Goal: Information Seeking & Learning: Check status

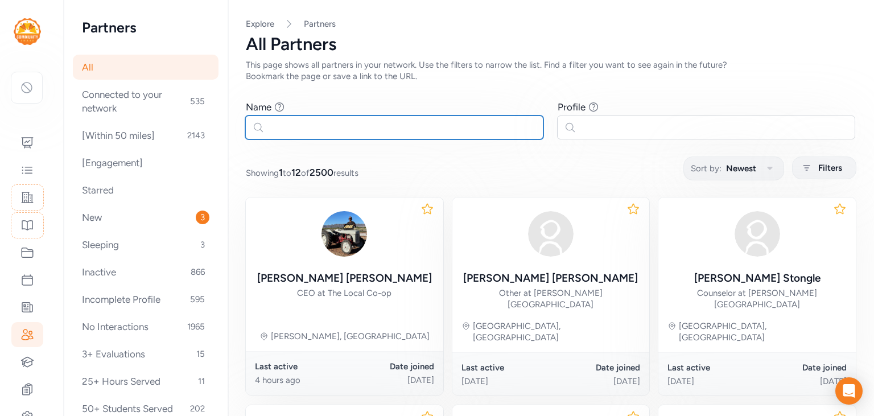
click at [314, 123] on input "text" at bounding box center [394, 128] width 298 height 24
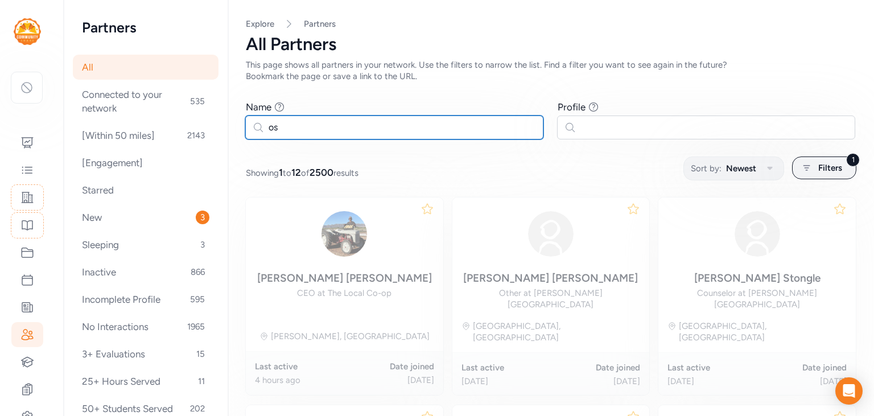
type input "o"
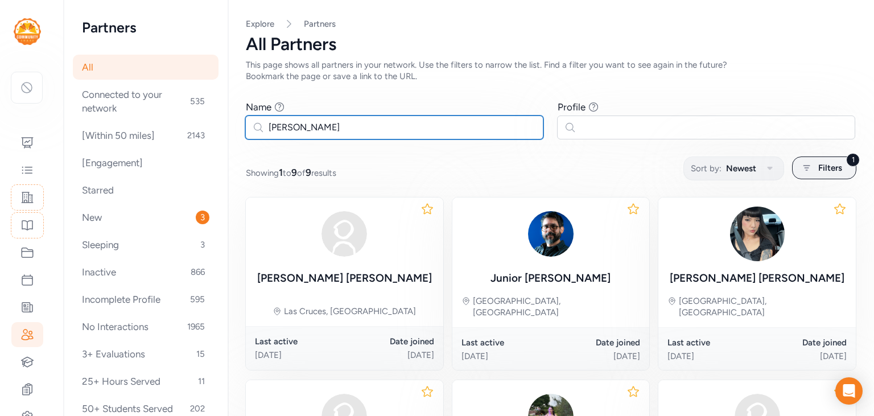
type input "[PERSON_NAME]"
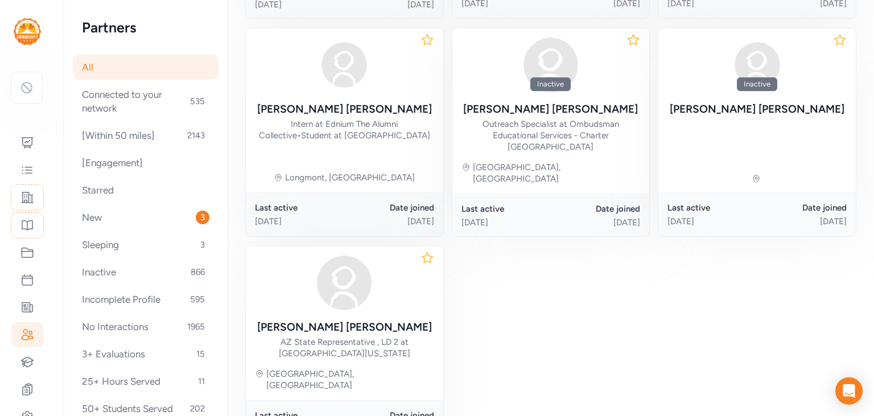
scroll to position [369, 0]
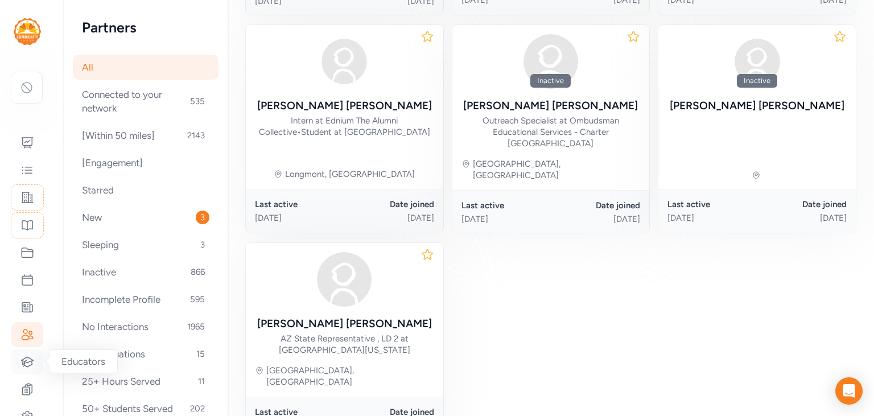
click at [28, 364] on icon at bounding box center [27, 362] width 14 height 14
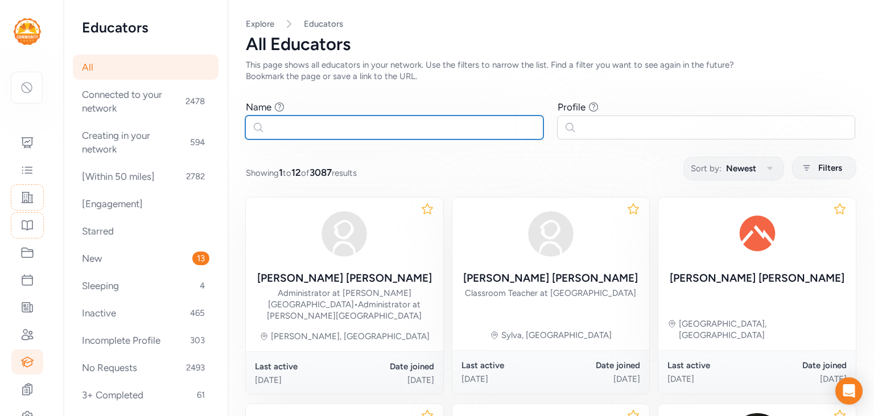
click at [322, 124] on input "text" at bounding box center [394, 128] width 298 height 24
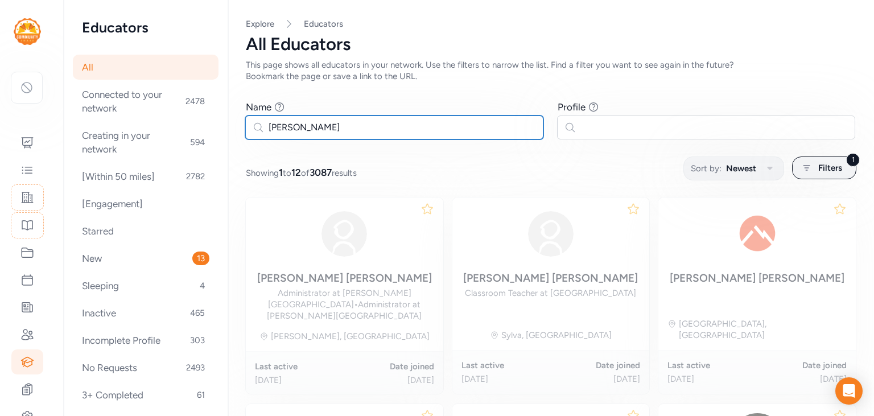
type input "[PERSON_NAME]"
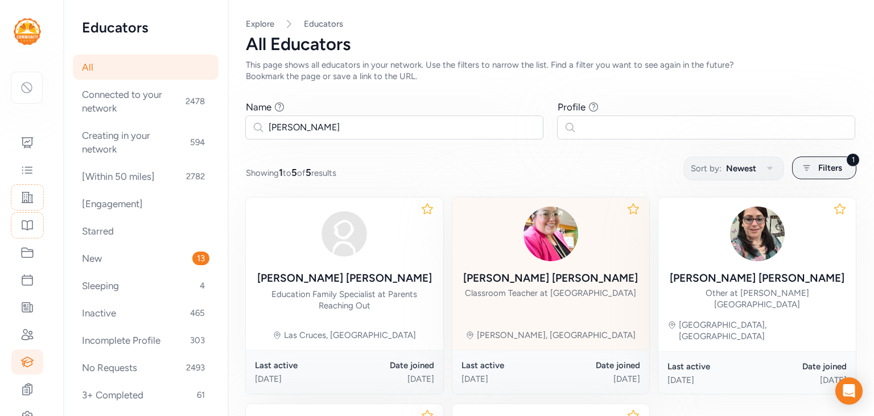
click at [535, 274] on div "[PERSON_NAME]" at bounding box center [550, 278] width 175 height 16
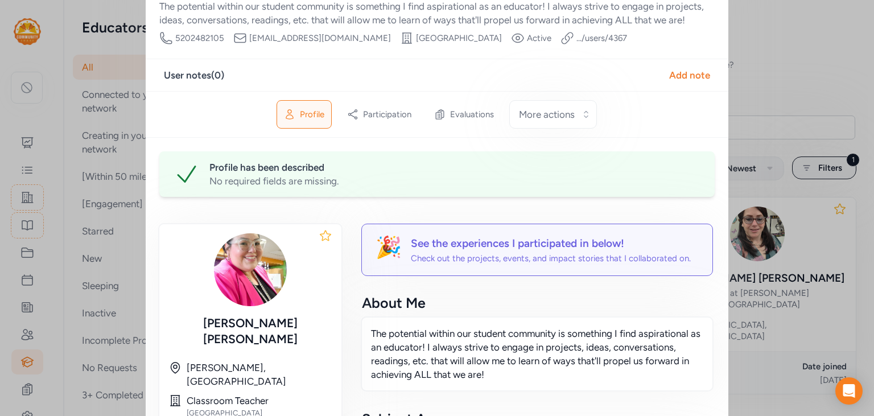
scroll to position [59, 0]
click at [448, 117] on div "Evaluations" at bounding box center [464, 114] width 73 height 27
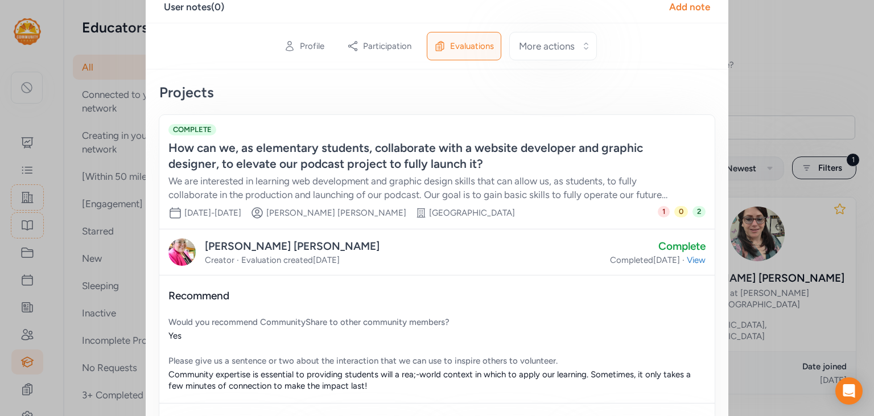
scroll to position [129, 0]
click at [696, 258] on span "View" at bounding box center [696, 258] width 19 height 11
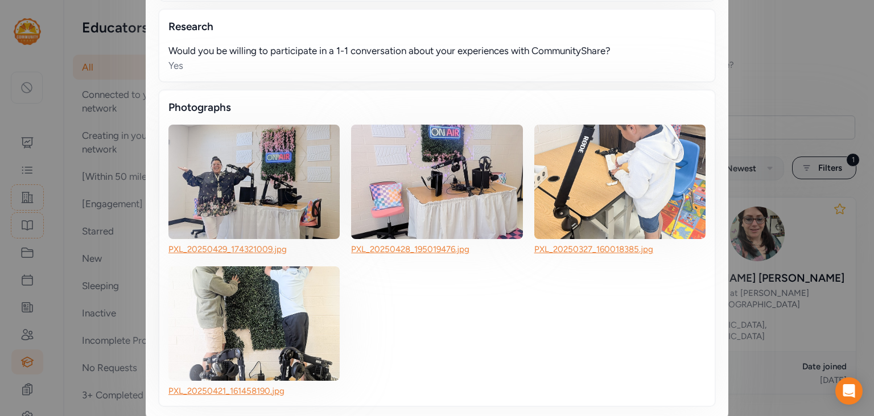
scroll to position [1295, 0]
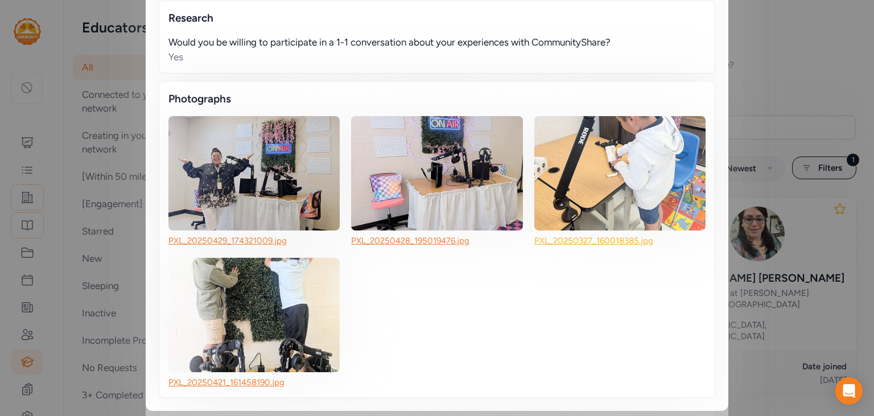
click at [557, 236] on link "PXL_20250327_160018385.jpg" at bounding box center [594, 241] width 119 height 10
click at [257, 320] on img at bounding box center [253, 315] width 171 height 114
click at [256, 377] on link "PXL_20250421_161458190.jpg" at bounding box center [226, 382] width 116 height 10
click at [252, 170] on img at bounding box center [253, 173] width 171 height 114
click at [248, 241] on link "PXL_20250429_174321009.jpg" at bounding box center [227, 241] width 118 height 10
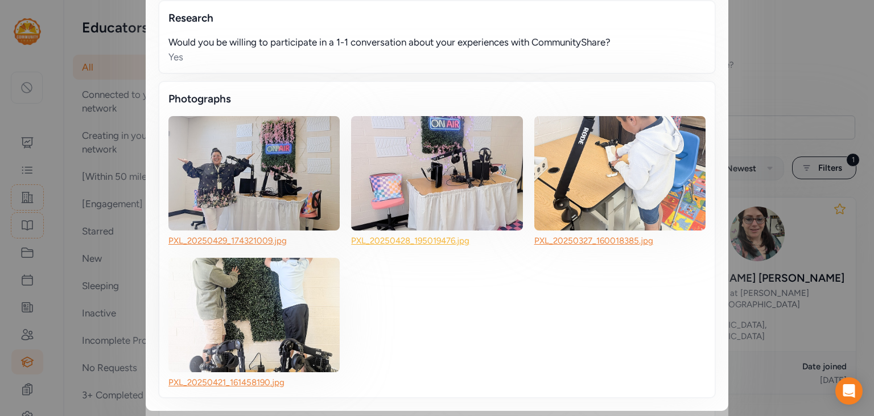
click at [418, 236] on link "PXL_20250428_195019476.jpg" at bounding box center [410, 241] width 118 height 10
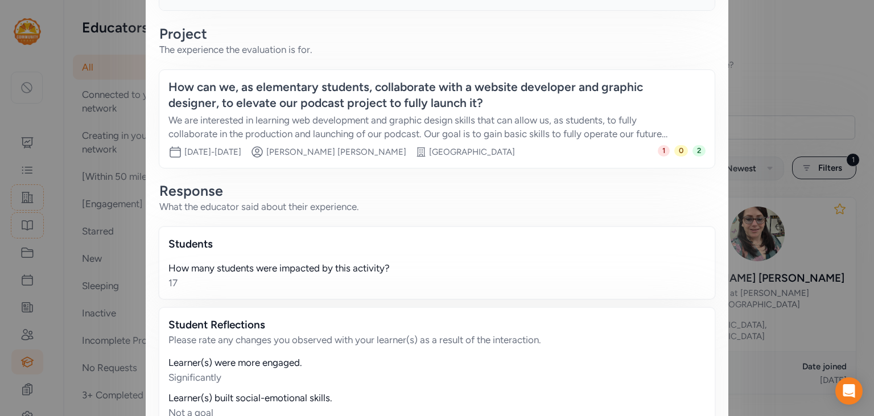
scroll to position [0, 0]
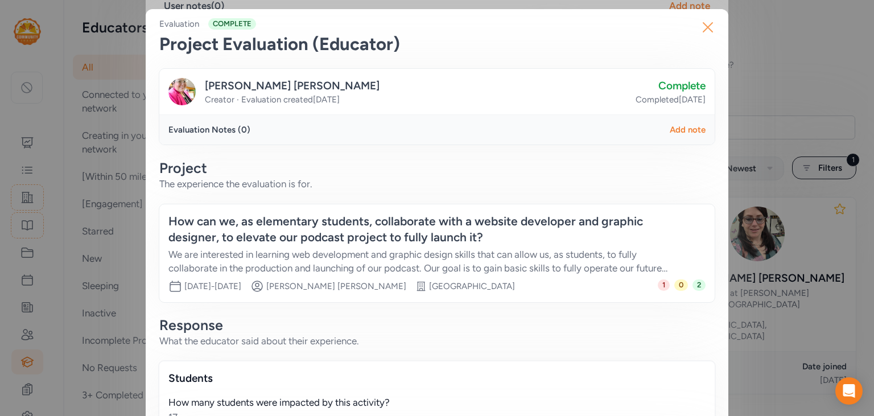
click at [712, 26] on icon "button" at bounding box center [708, 27] width 18 height 18
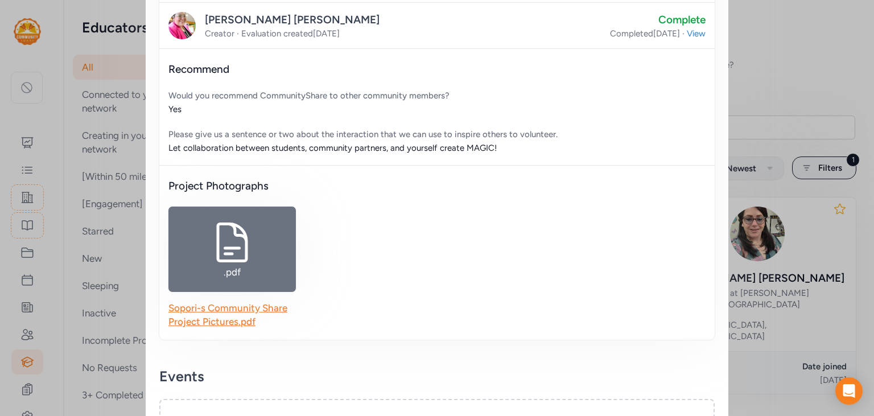
scroll to position [818, 0]
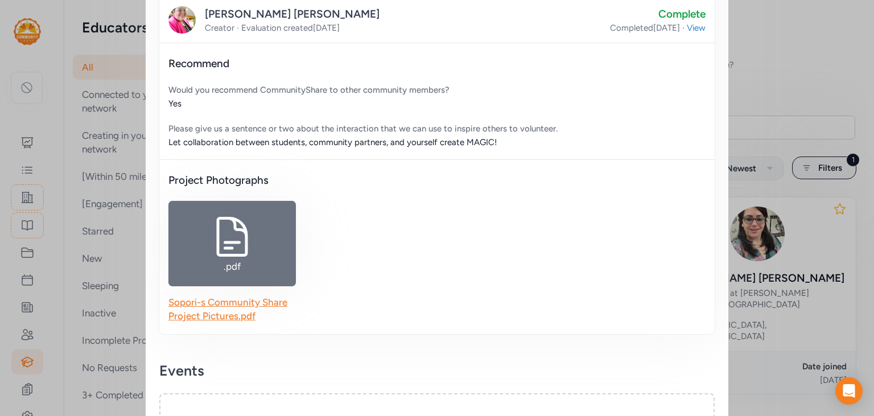
click at [202, 307] on div "Sopori-s Community Share Project Pictures.pdf" at bounding box center [232, 308] width 128 height 27
click at [257, 304] on link "Sopori-s Community Share Project Pictures.pdf" at bounding box center [227, 309] width 119 height 25
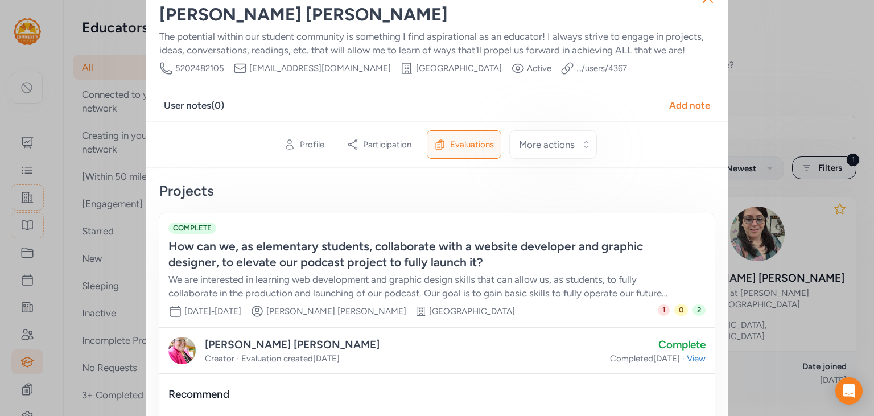
scroll to position [0, 0]
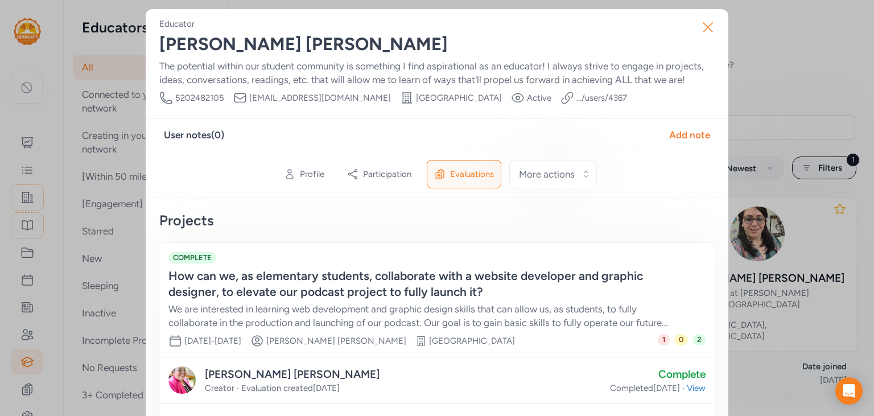
click at [708, 26] on icon "button" at bounding box center [708, 27] width 18 height 18
